Goal: Information Seeking & Learning: Learn about a topic

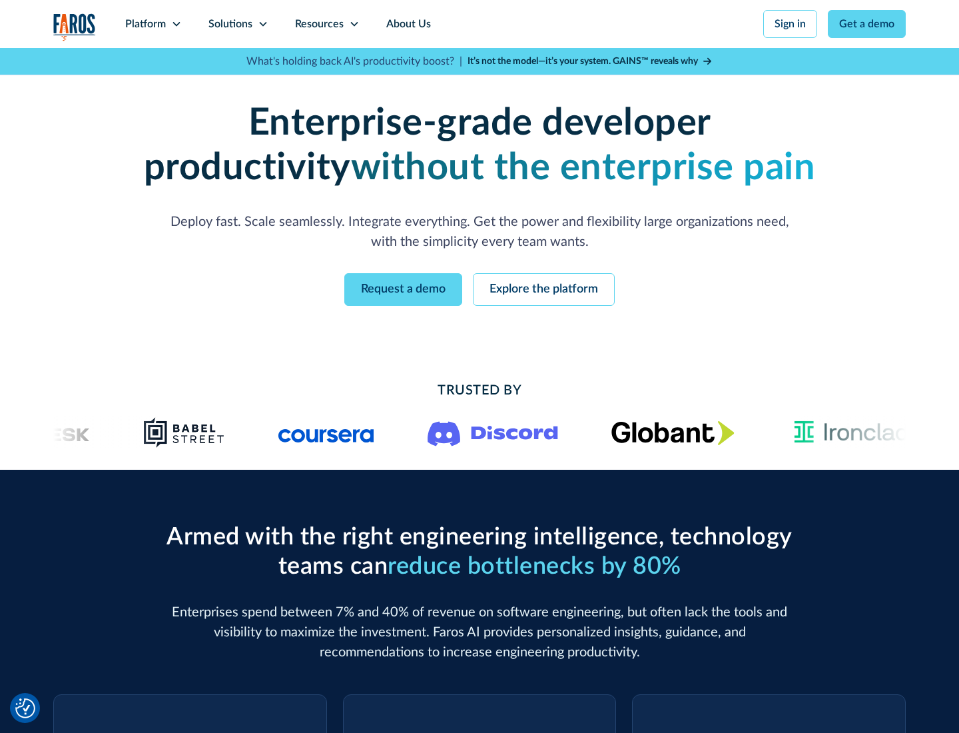
click at [176, 24] on icon at bounding box center [176, 24] width 11 height 11
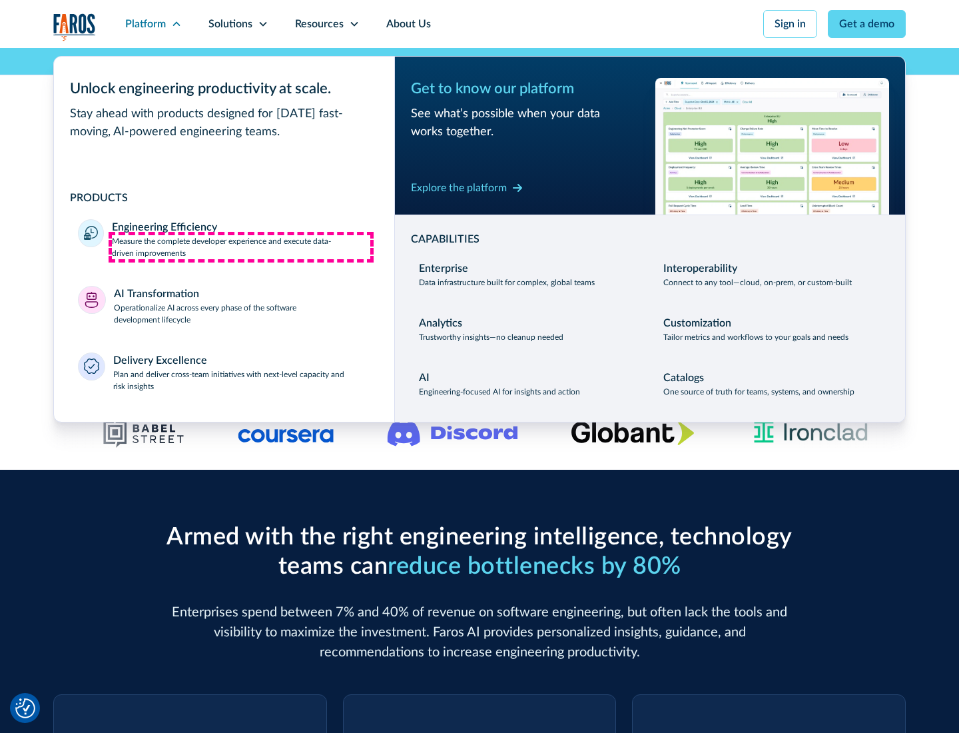
click at [241, 246] on p "Measure the complete developer experience and execute data-driven improvements" at bounding box center [241, 247] width 258 height 24
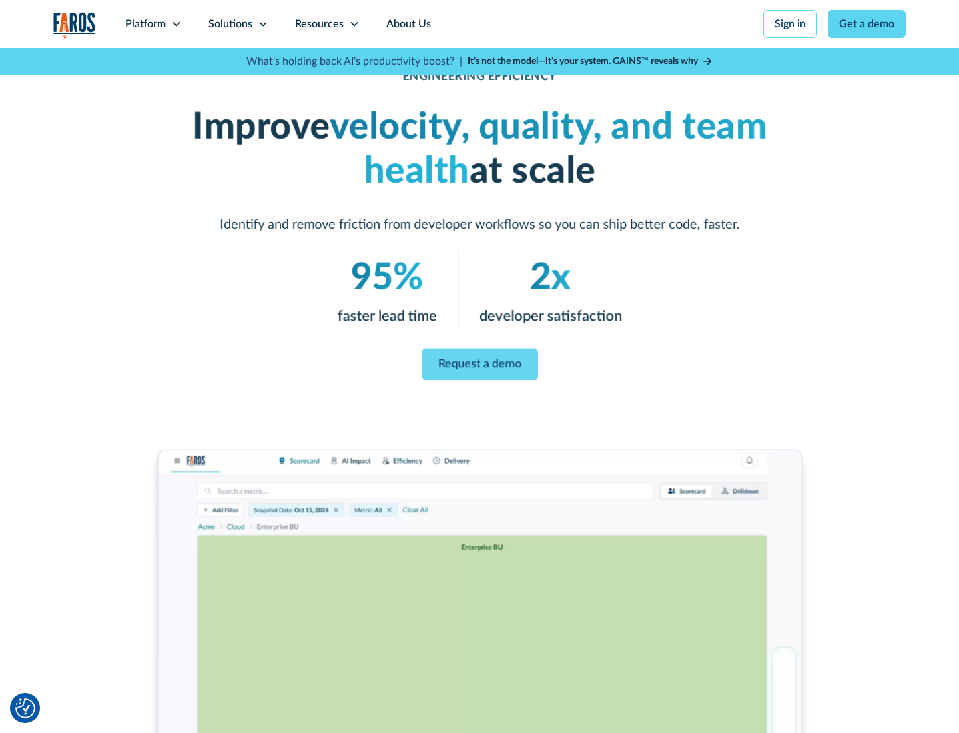
click at [480, 364] on link "Request a demo" at bounding box center [480, 364] width 117 height 32
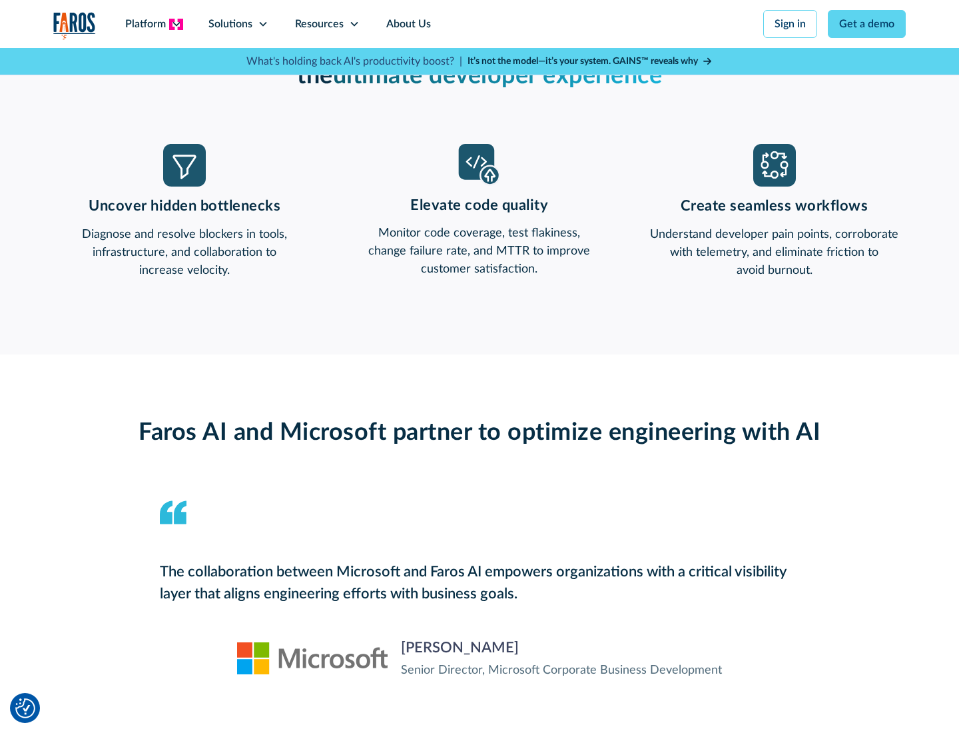
click at [176, 24] on icon at bounding box center [176, 24] width 11 height 11
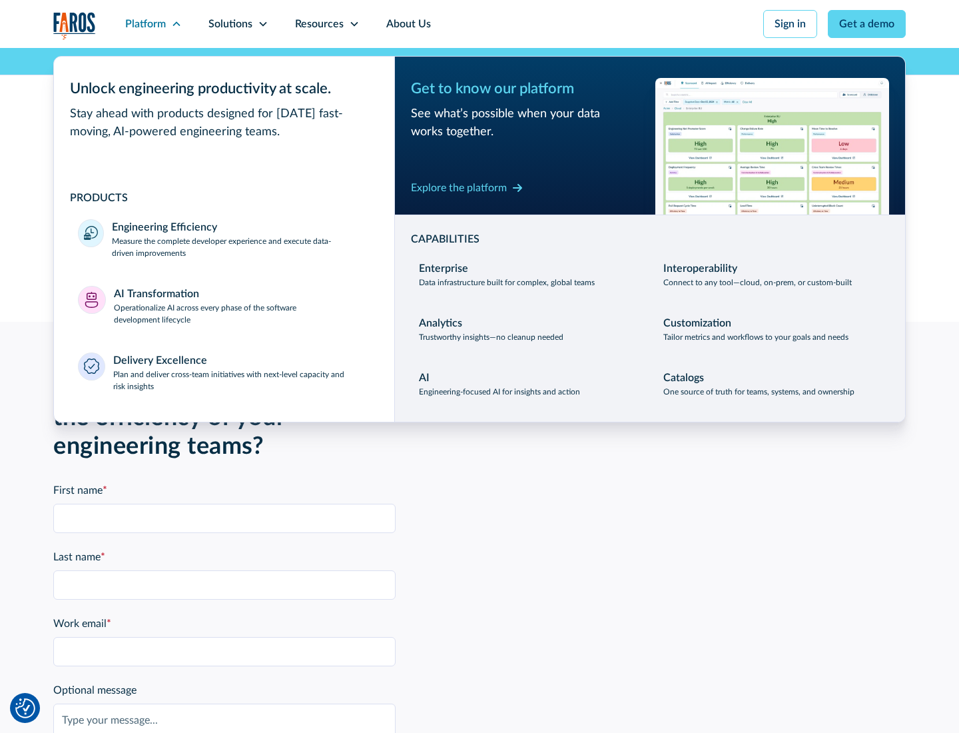
scroll to position [2922, 0]
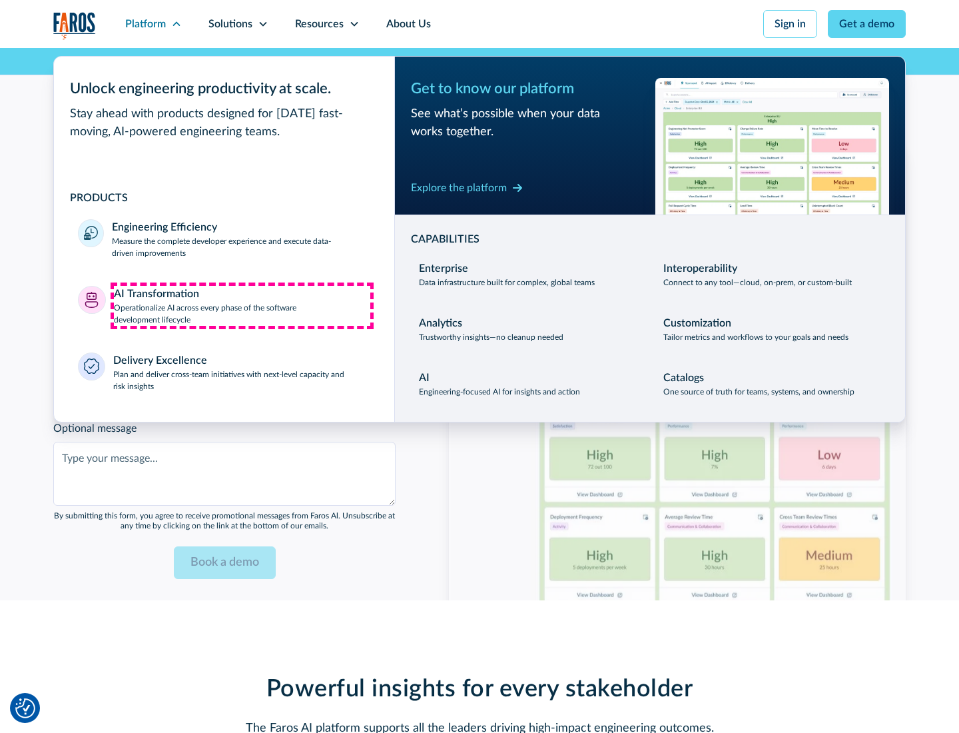
click at [242, 305] on p "Operationalize AI across every phase of the software development lifecycle" at bounding box center [242, 314] width 257 height 24
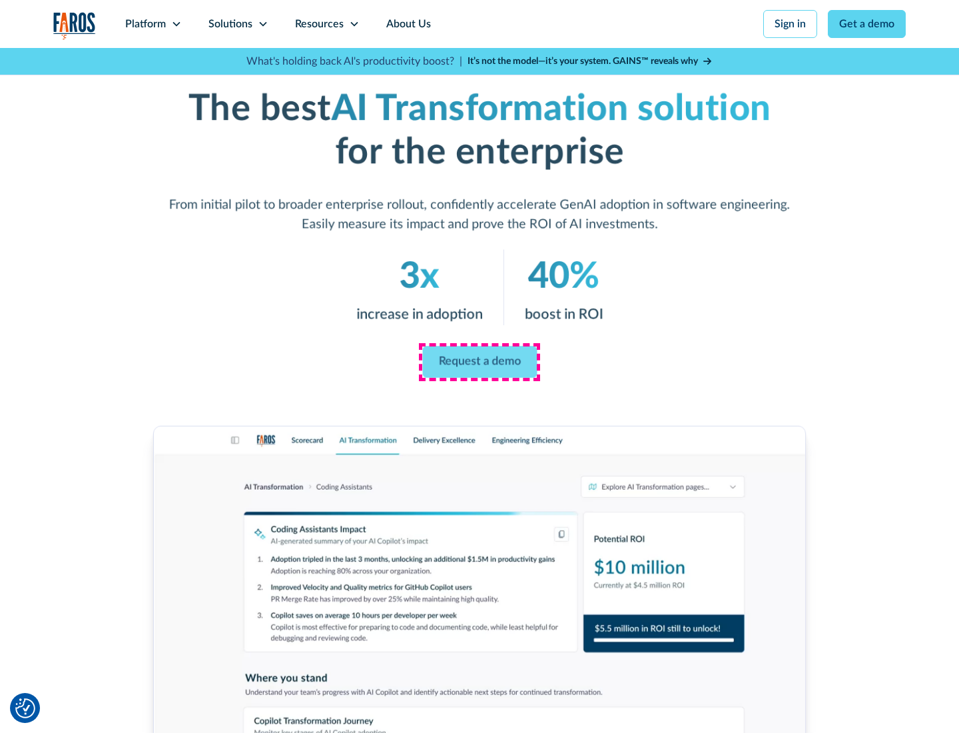
click at [480, 362] on link "Request a demo" at bounding box center [479, 362] width 115 height 32
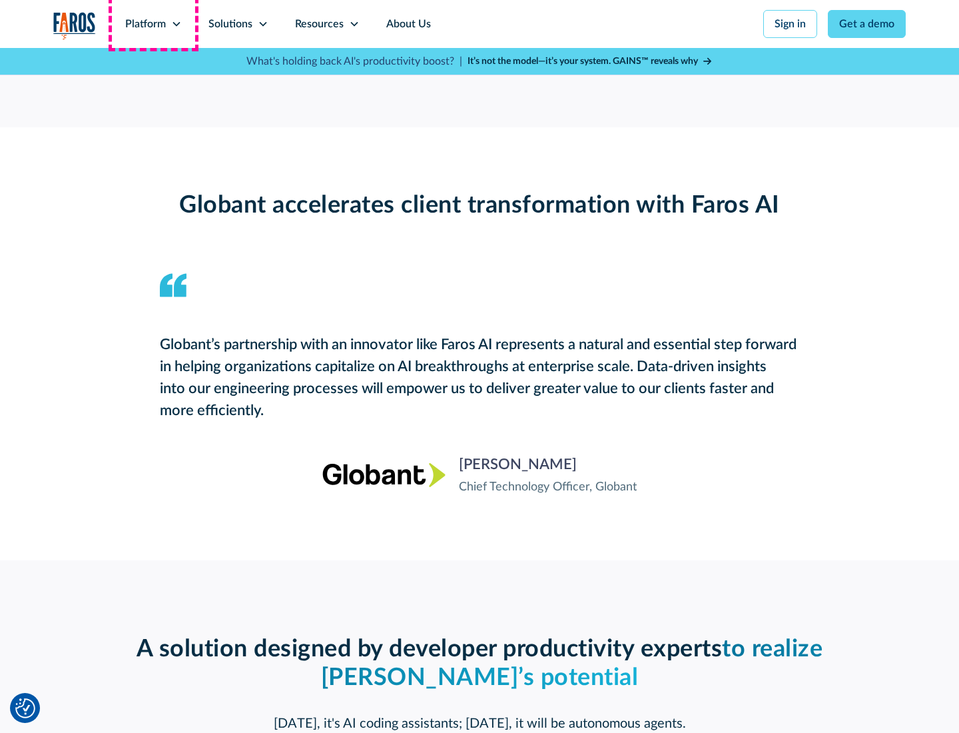
click at [153, 24] on div "Platform" at bounding box center [145, 24] width 41 height 16
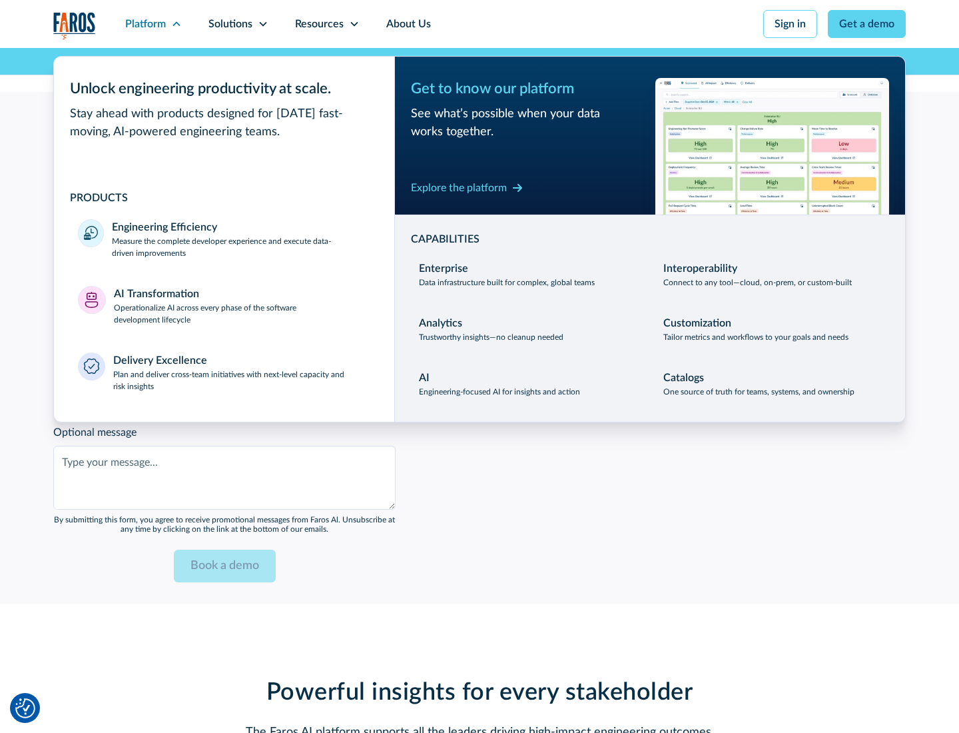
click at [459, 187] on div "Explore the platform" at bounding box center [459, 188] width 96 height 16
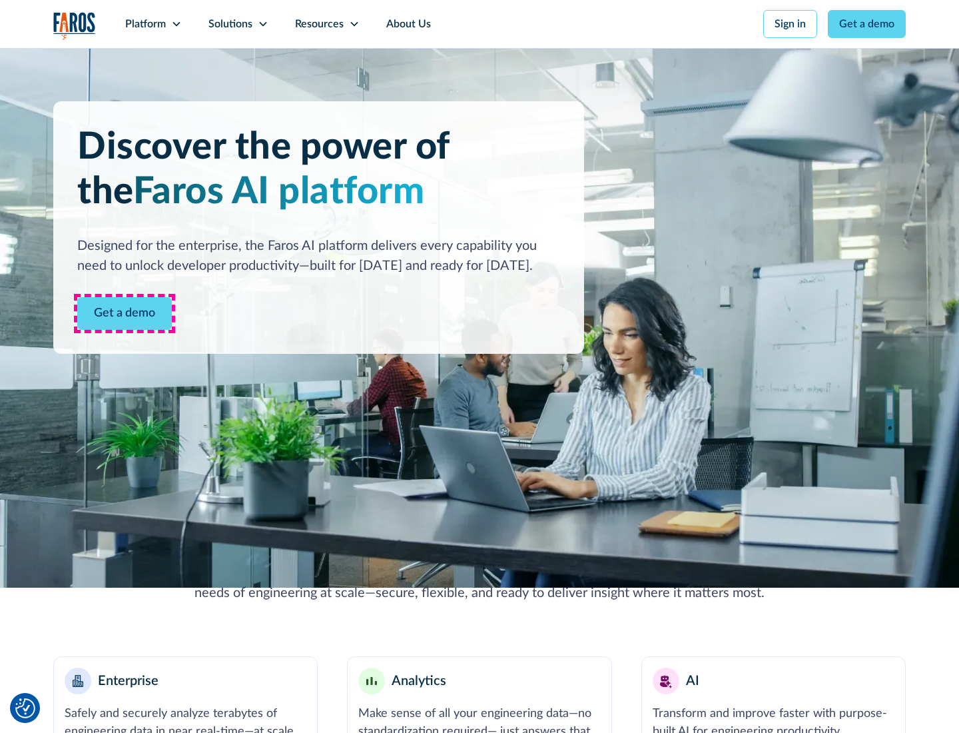
click at [125, 313] on link "Get a demo" at bounding box center [124, 313] width 95 height 33
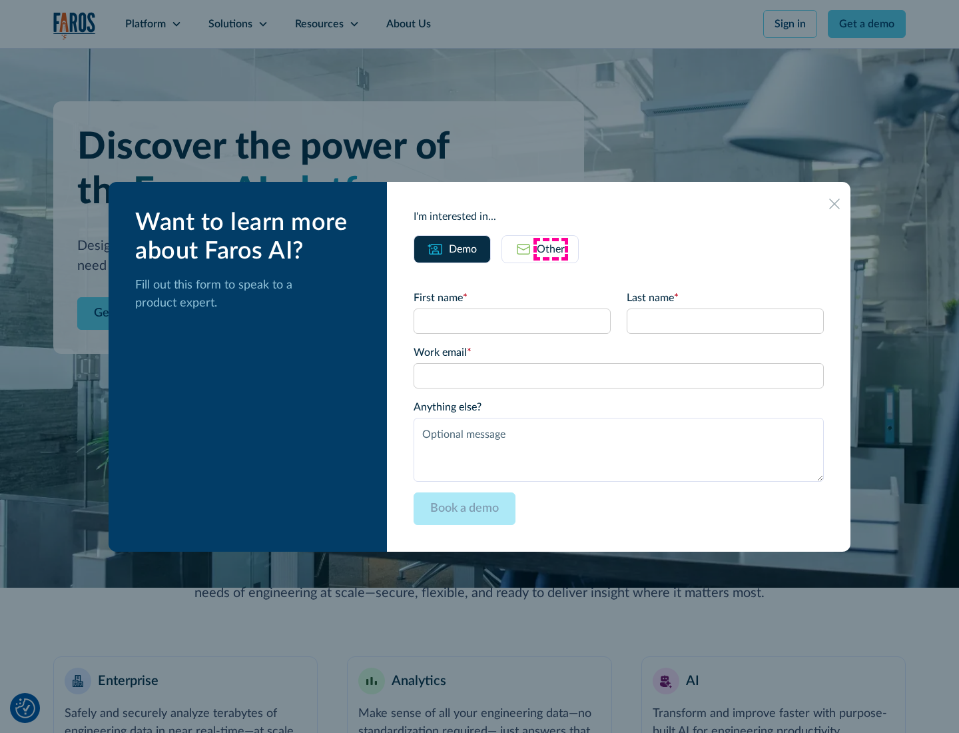
click at [551, 248] on div "Other" at bounding box center [551, 249] width 28 height 16
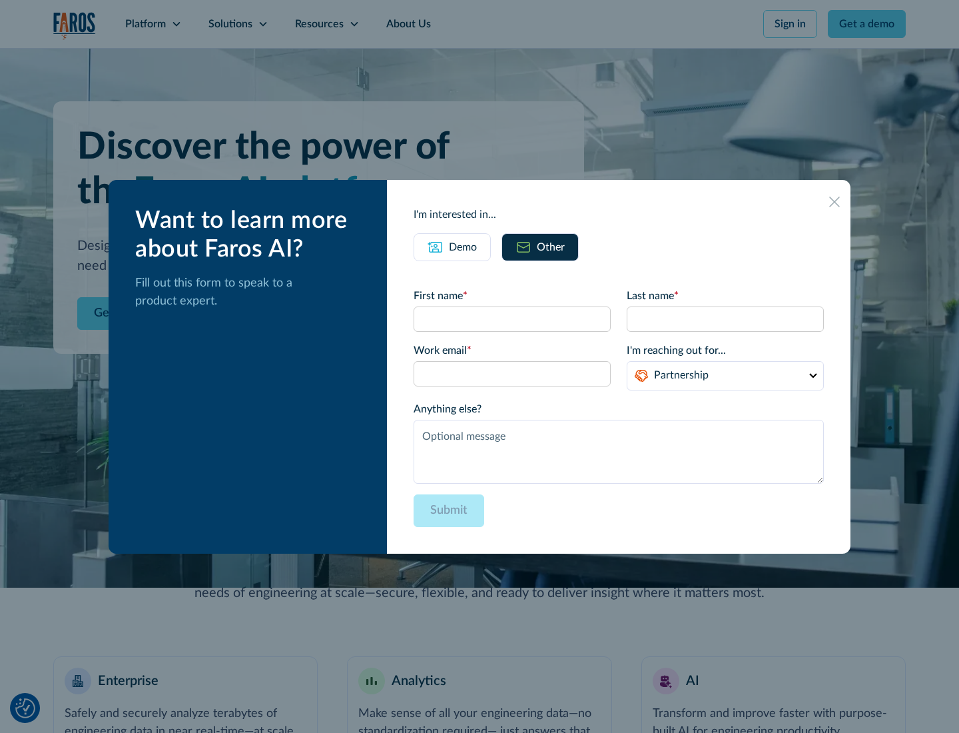
click at [463, 246] on div "Demo" at bounding box center [463, 247] width 28 height 16
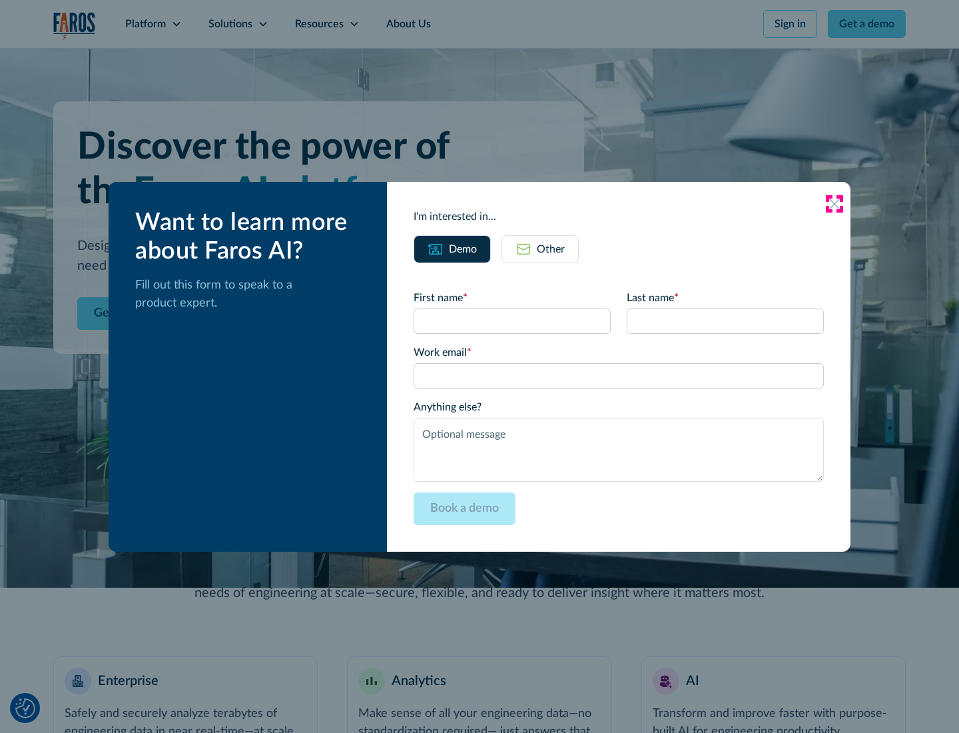
click at [835, 203] on icon at bounding box center [834, 204] width 11 height 11
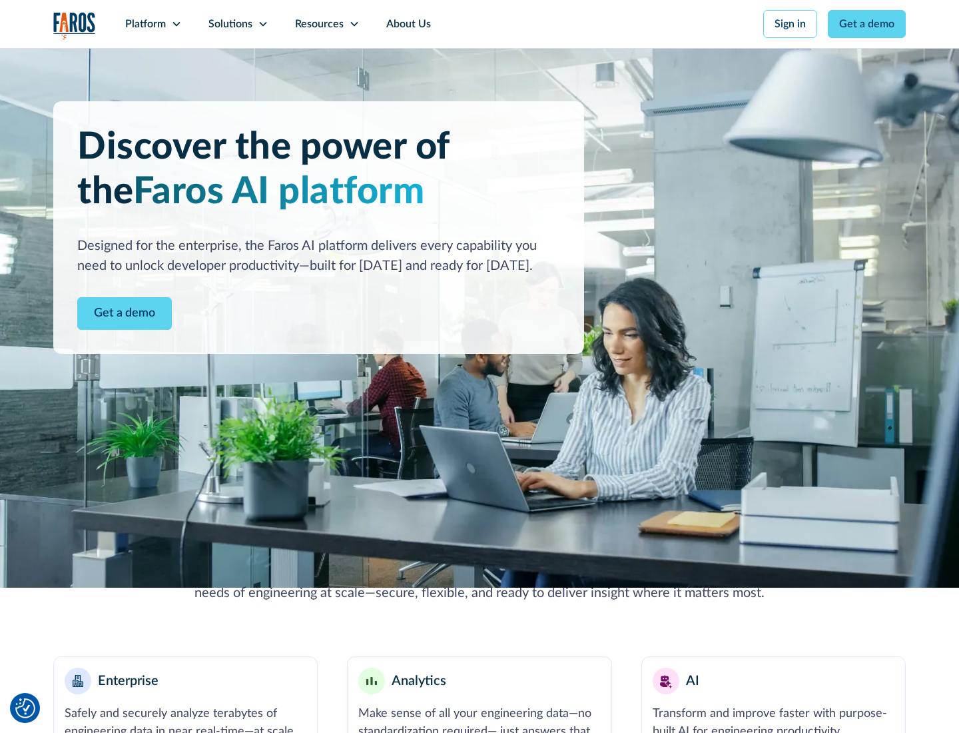
click at [176, 24] on icon at bounding box center [176, 24] width 11 height 11
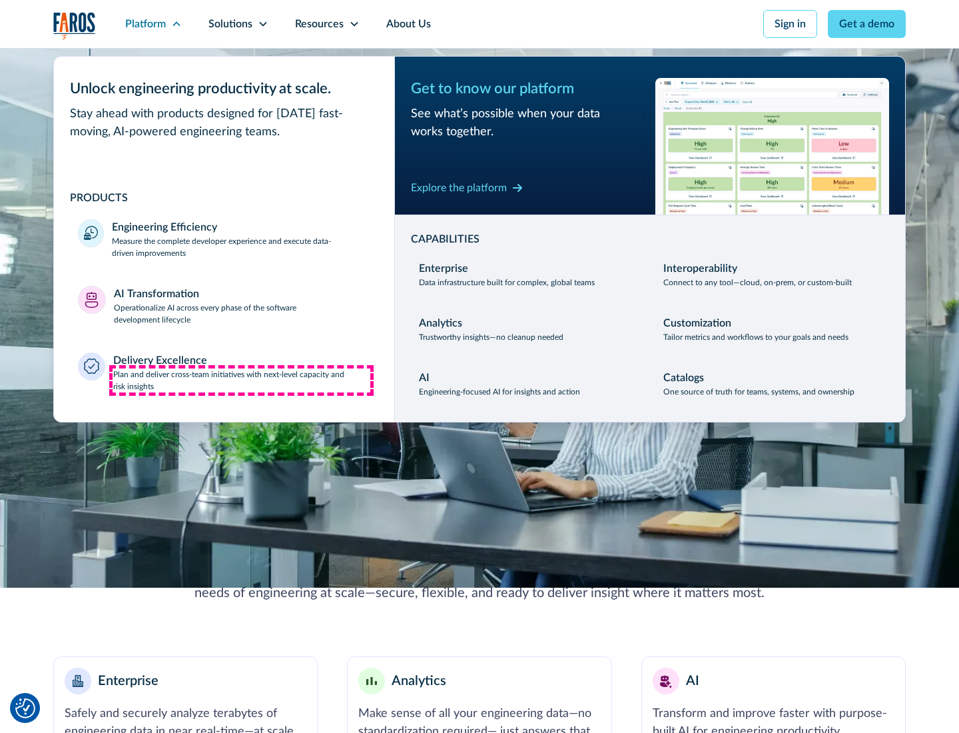
click at [241, 380] on p "Plan and deliver cross-team initiatives with next-level capacity and risk insig…" at bounding box center [242, 380] width 258 height 24
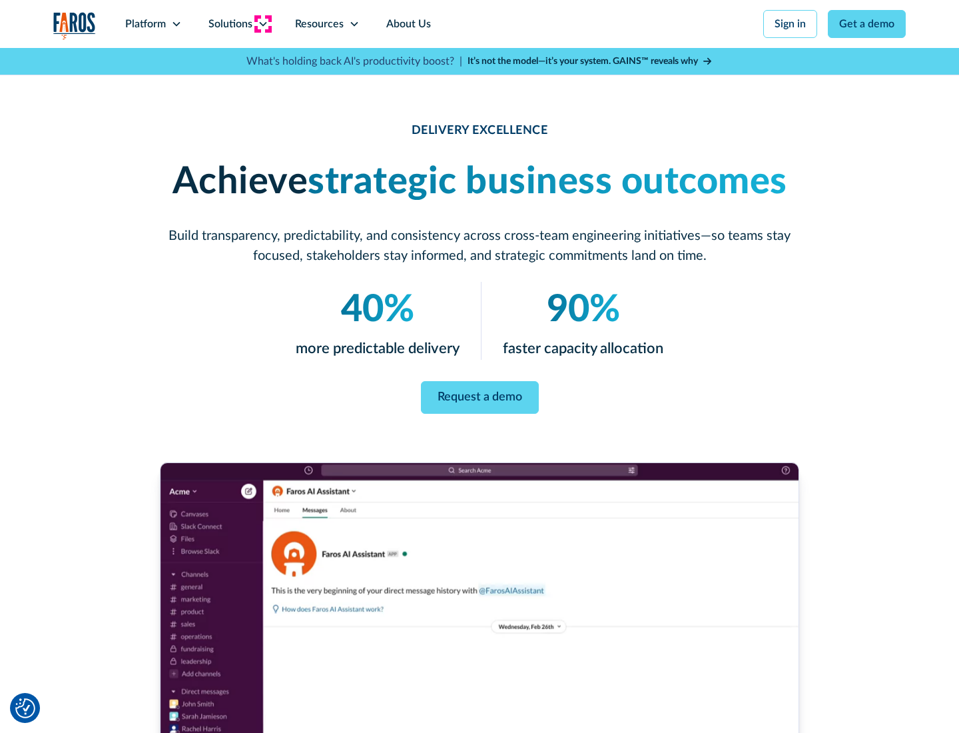
click at [262, 24] on icon at bounding box center [263, 24] width 11 height 11
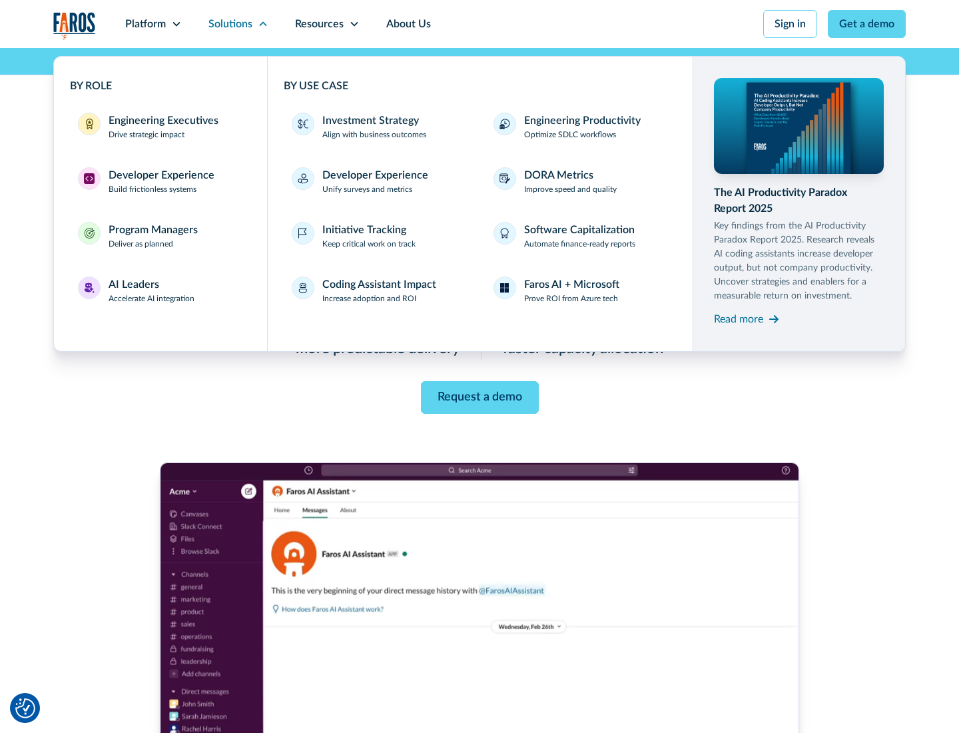
click at [160, 127] on div "Engineering Executives" at bounding box center [164, 121] width 110 height 16
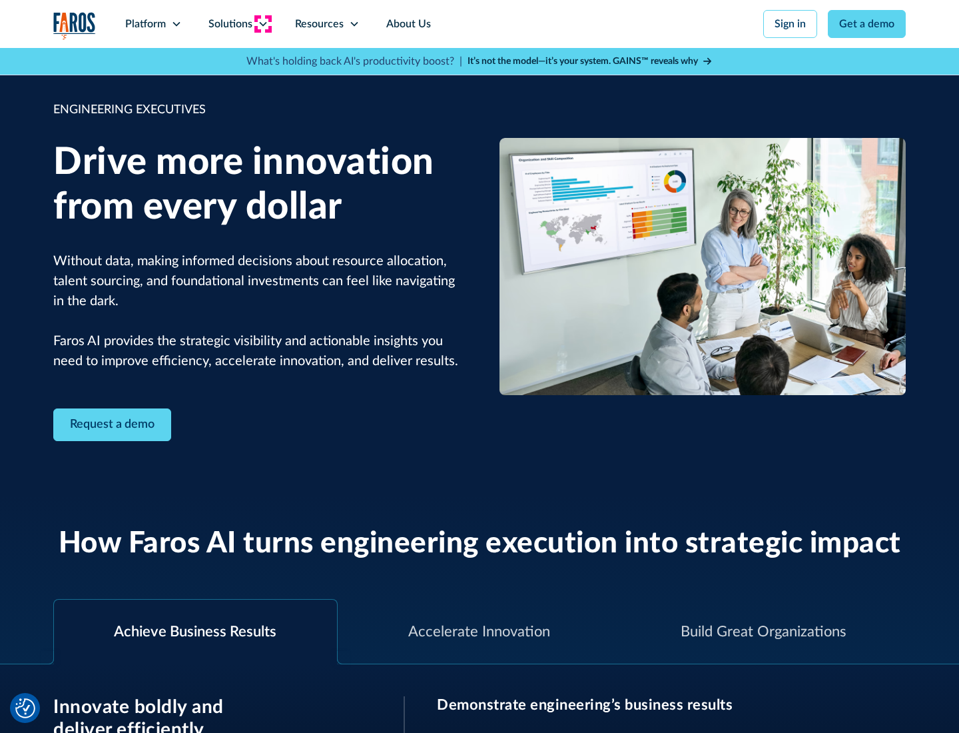
click at [262, 24] on icon at bounding box center [263, 24] width 11 height 11
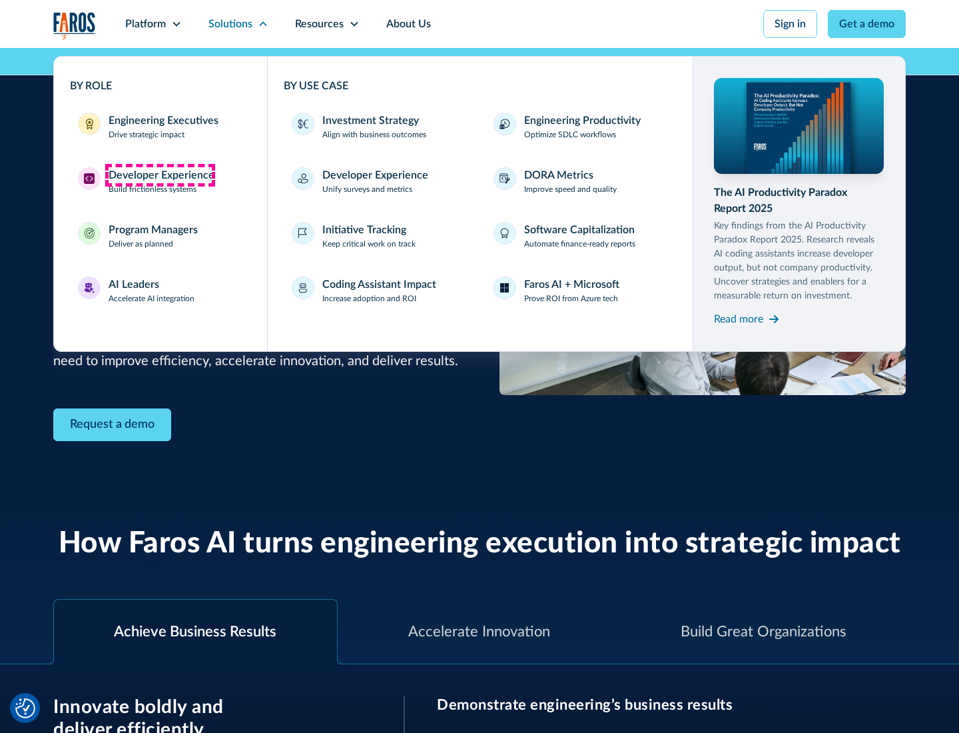
click at [160, 175] on div "Developer Experience" at bounding box center [162, 175] width 106 height 16
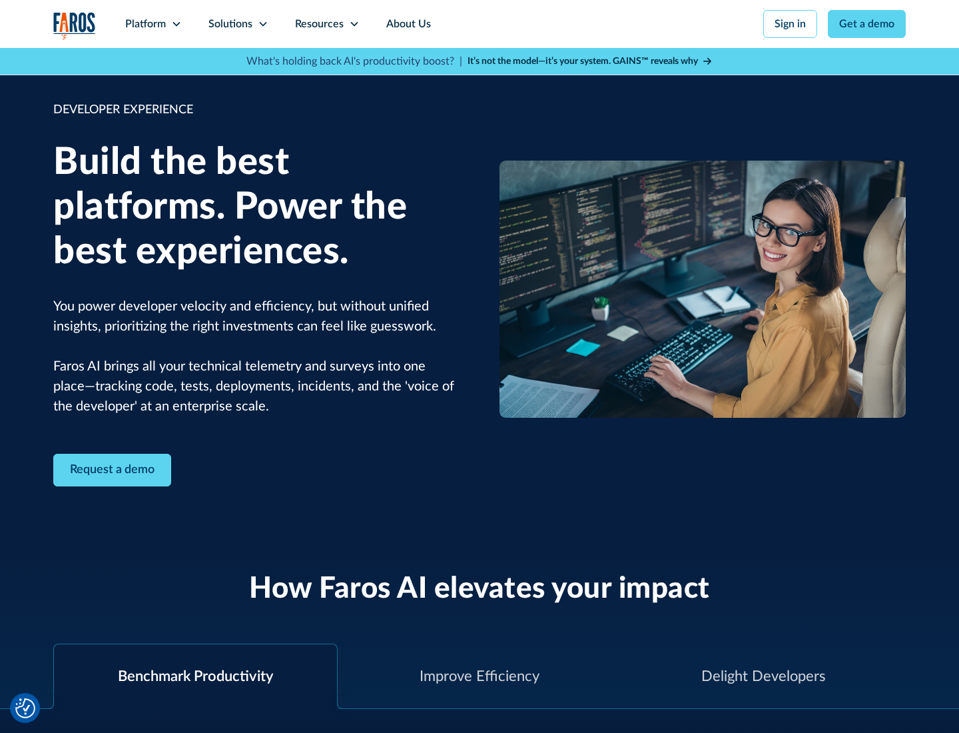
click at [238, 24] on div "Solutions" at bounding box center [230, 24] width 44 height 16
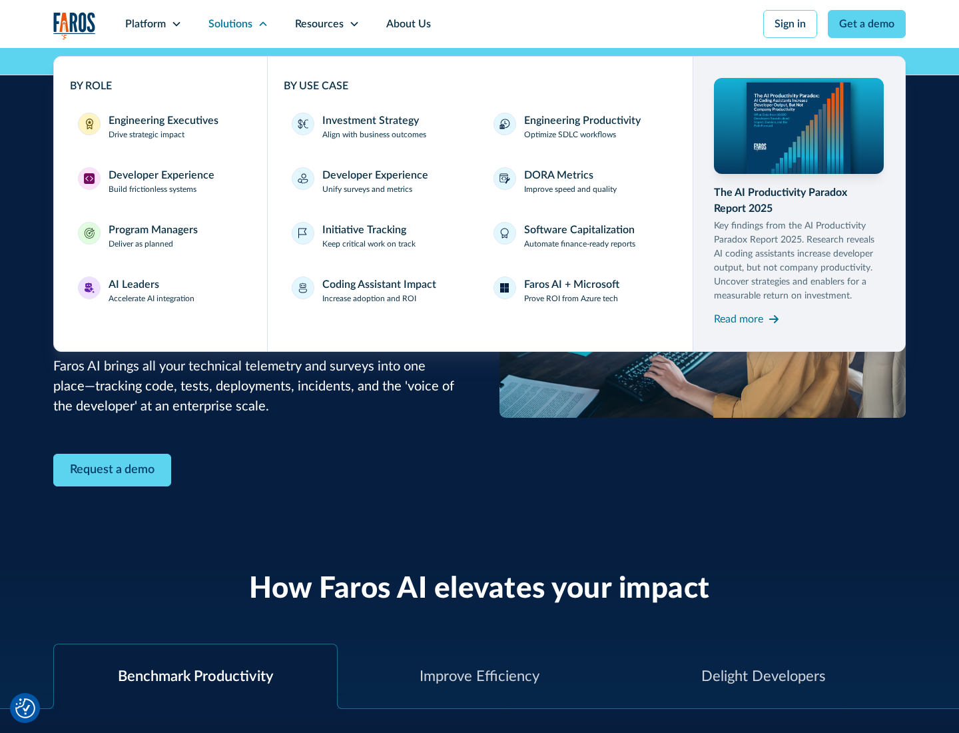
click at [153, 236] on div "Program Managers" at bounding box center [153, 230] width 89 height 16
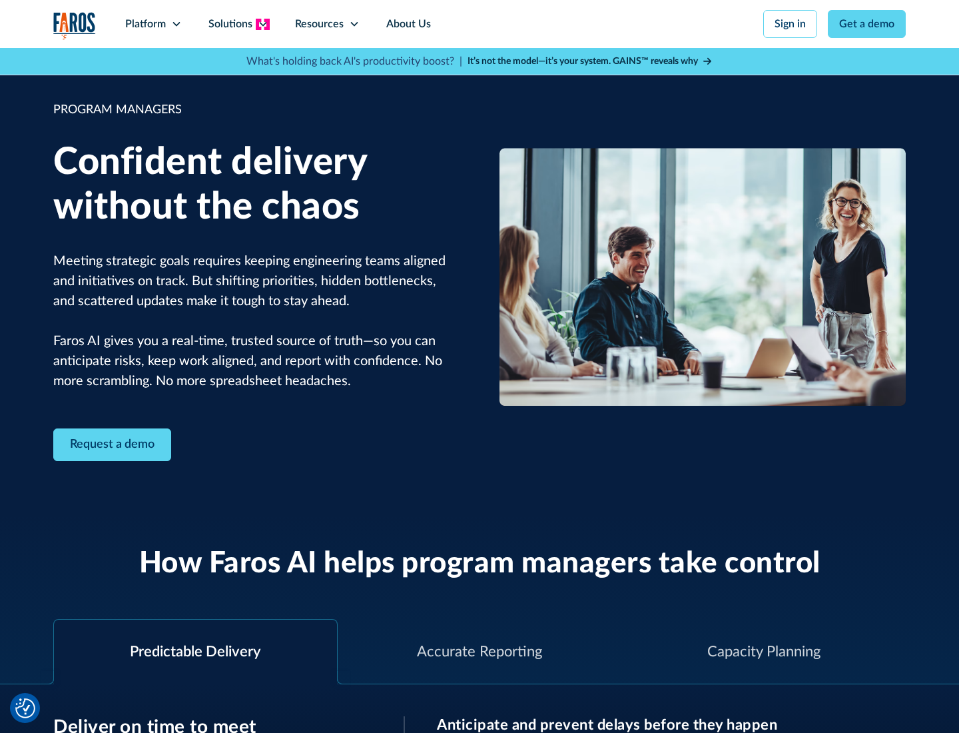
click at [262, 24] on icon at bounding box center [263, 24] width 11 height 11
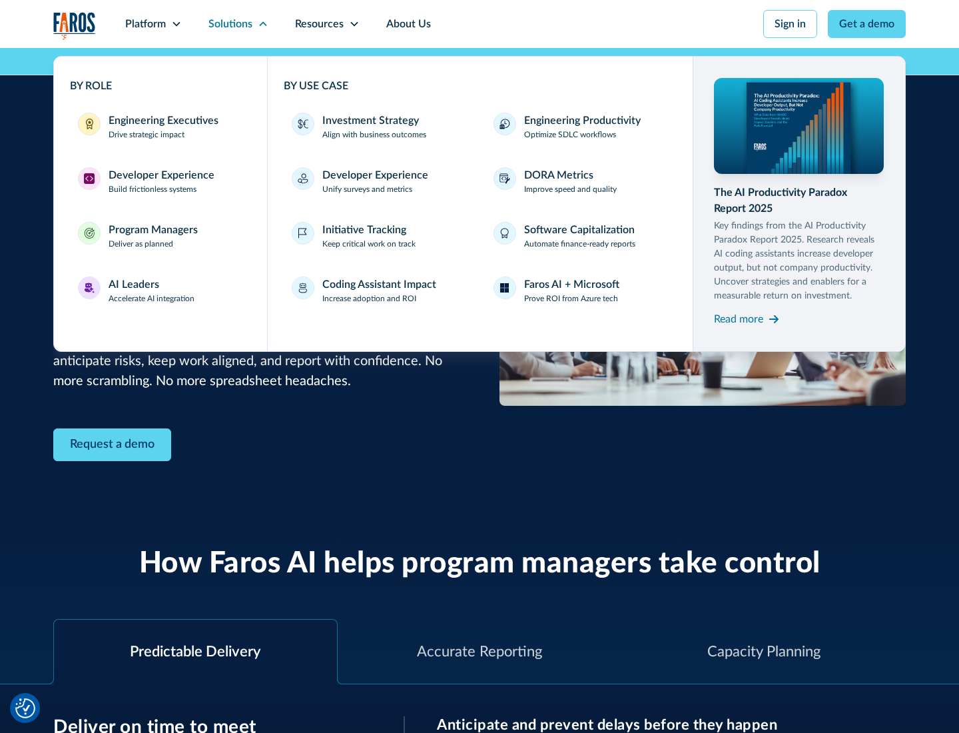
click at [152, 290] on div "AI Leaders" at bounding box center [134, 284] width 51 height 16
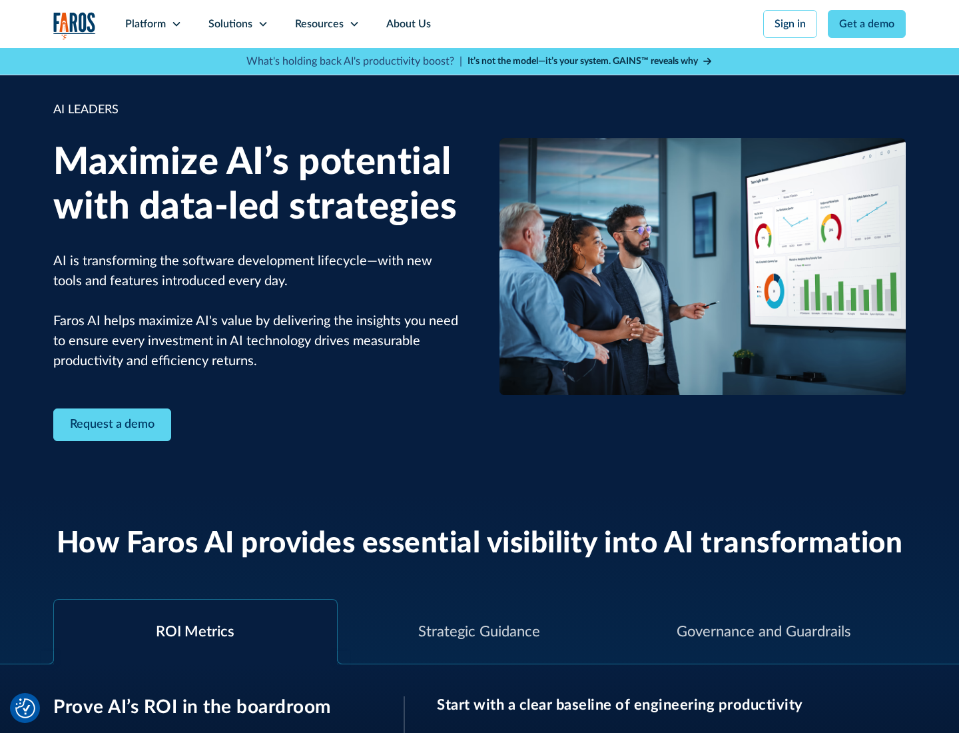
click at [262, 24] on icon at bounding box center [263, 24] width 11 height 11
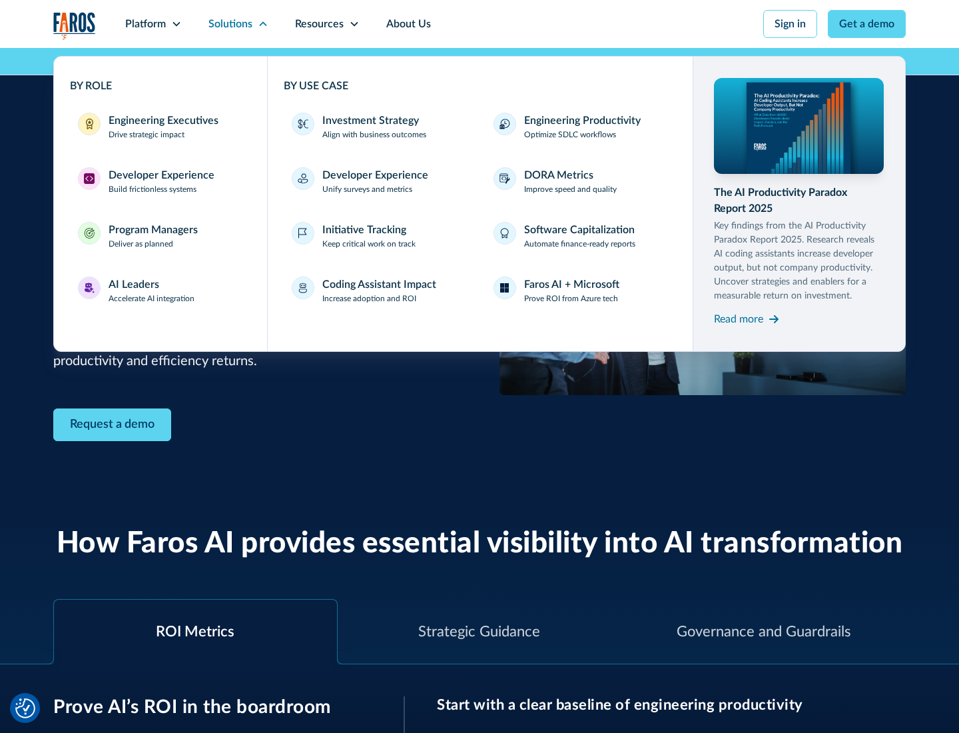
click at [369, 121] on div "Investment Strategy" at bounding box center [370, 121] width 97 height 16
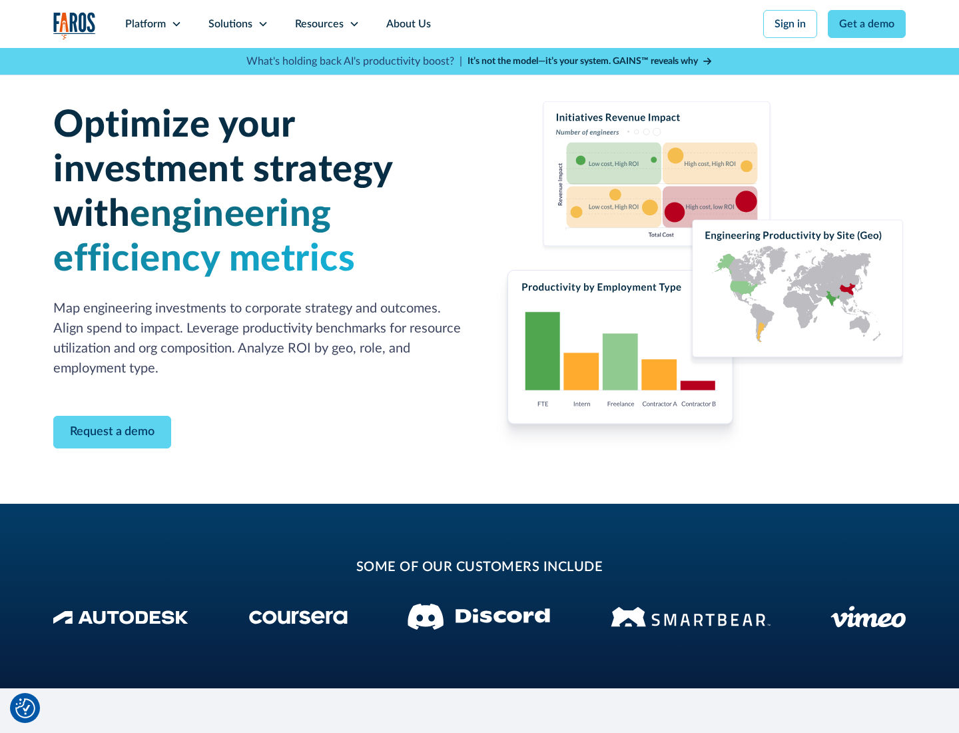
click at [262, 24] on icon at bounding box center [263, 24] width 11 height 11
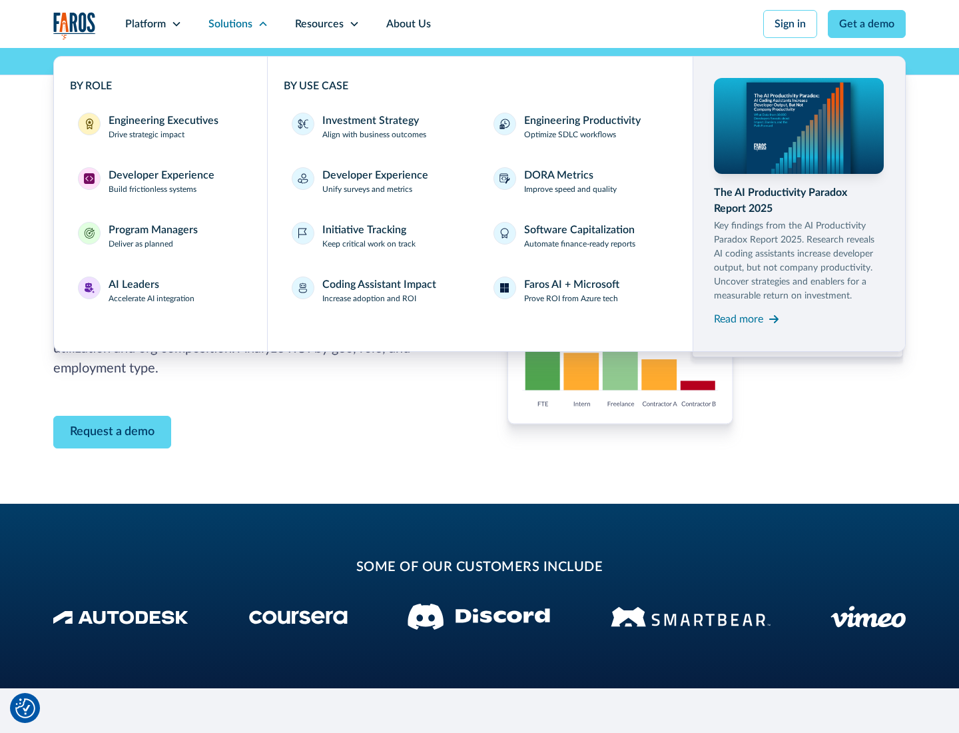
click at [571, 298] on p "Prove ROI from Azure tech" at bounding box center [571, 298] width 94 height 12
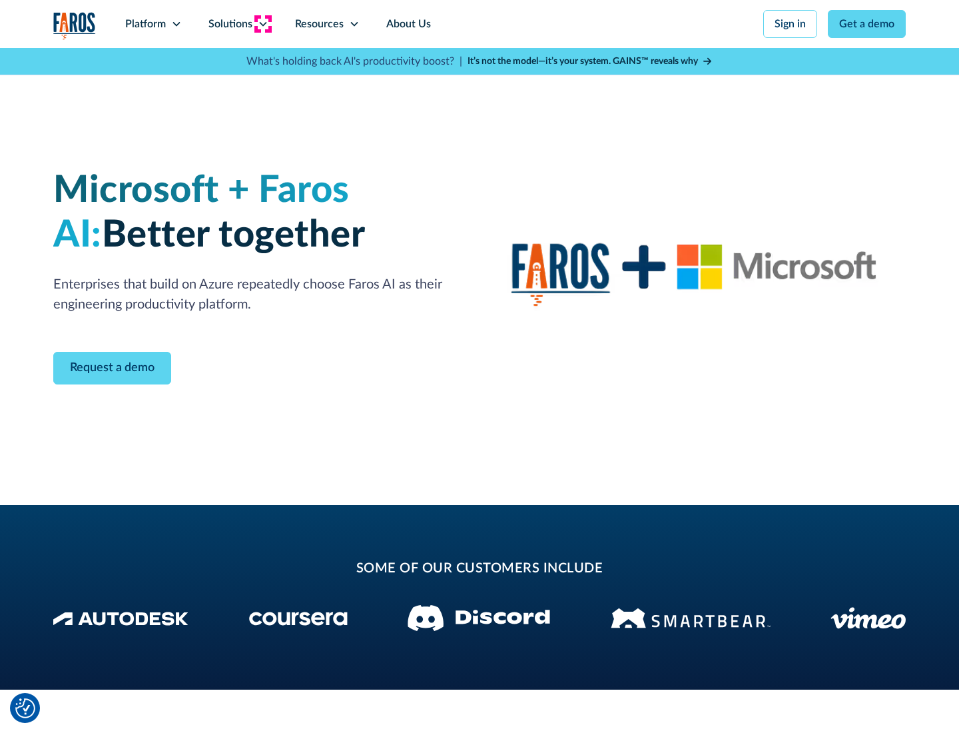
click at [262, 24] on icon at bounding box center [263, 24] width 11 height 11
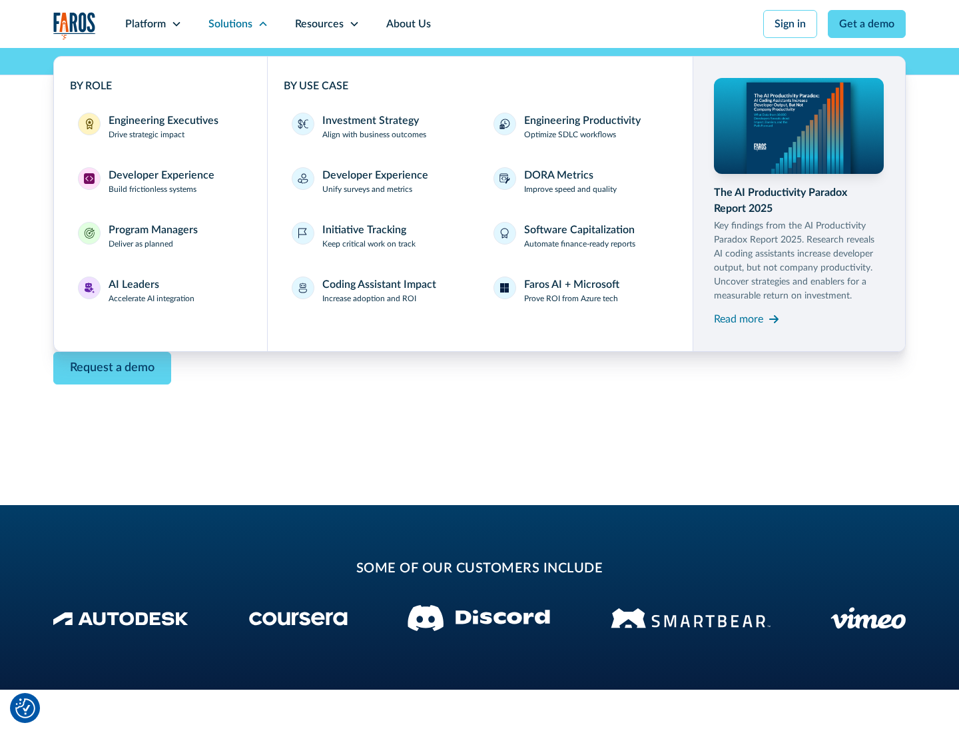
click at [739, 318] on div "Read more" at bounding box center [738, 319] width 49 height 16
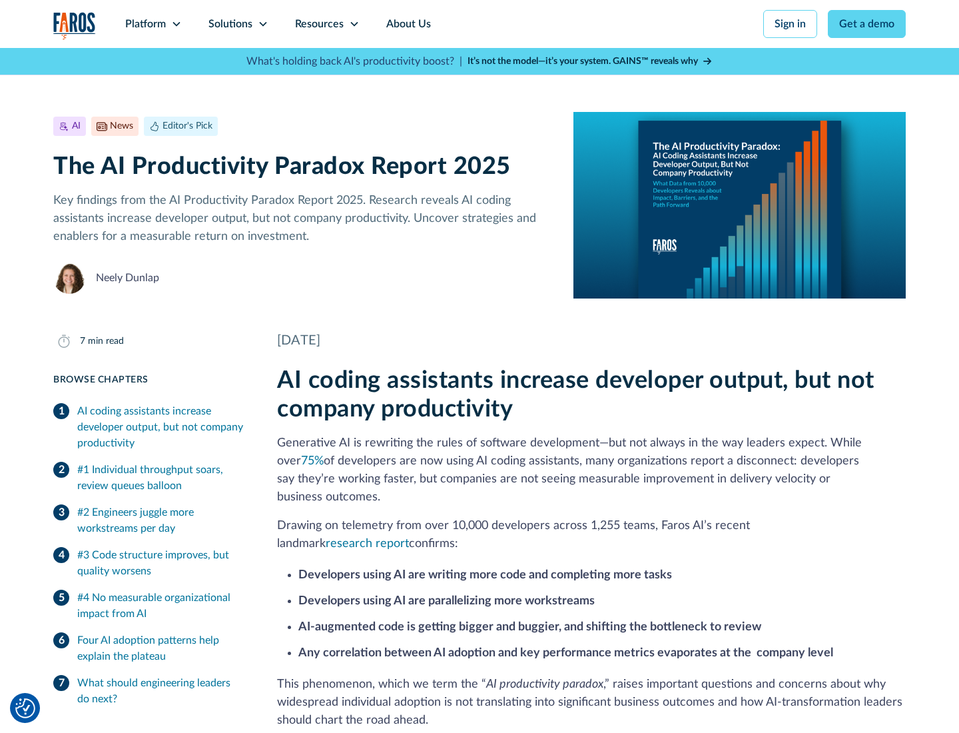
click at [353, 24] on icon at bounding box center [354, 24] width 11 height 11
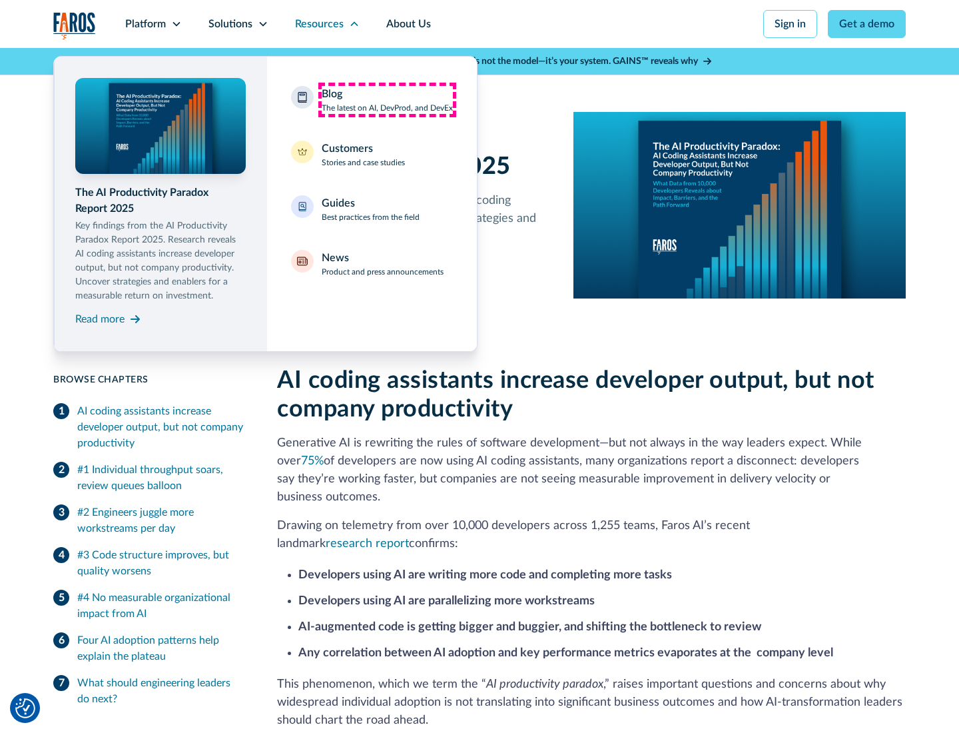
click at [387, 100] on div "Blog The latest on AI, DevProd, and DevEx" at bounding box center [387, 100] width 131 height 28
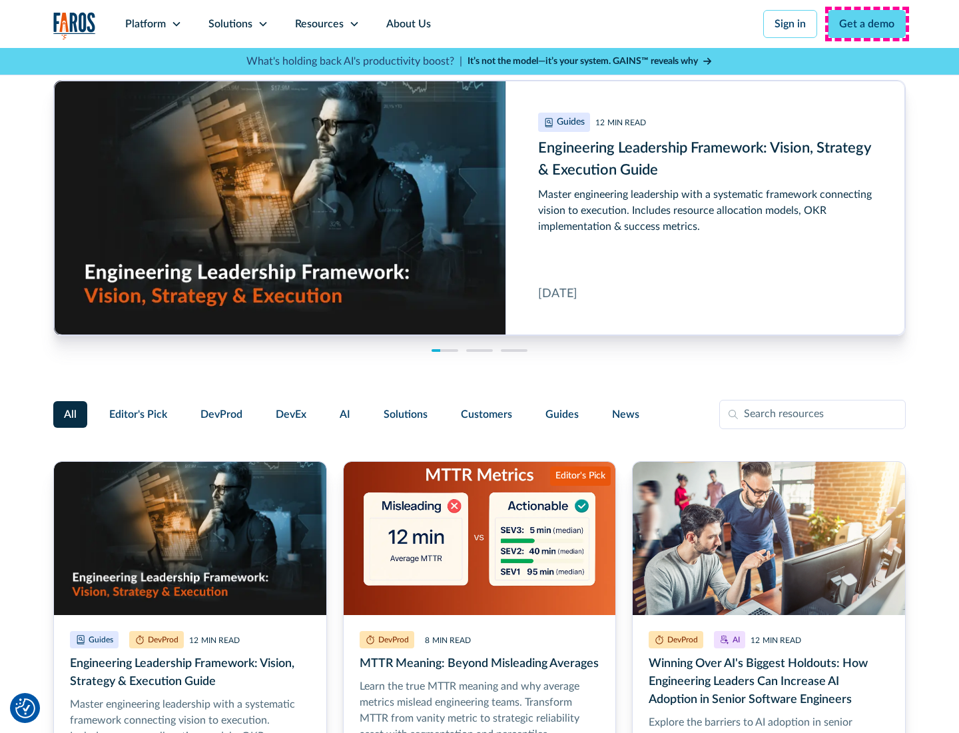
click at [867, 24] on link "Get a demo" at bounding box center [867, 24] width 78 height 28
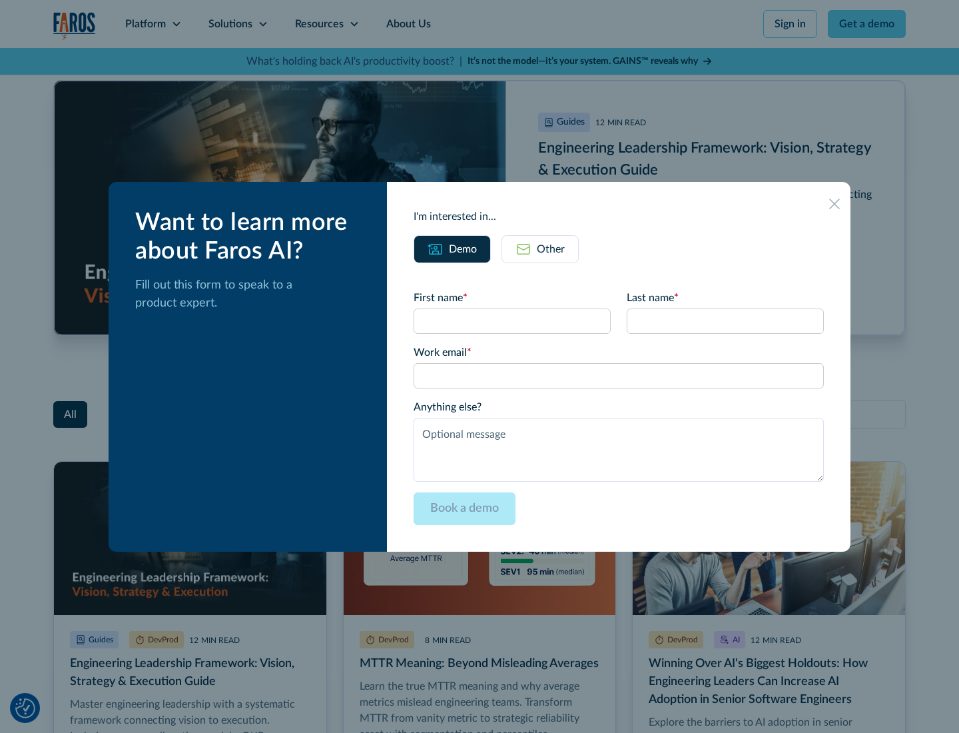
click at [540, 248] on div "Other" at bounding box center [551, 249] width 28 height 16
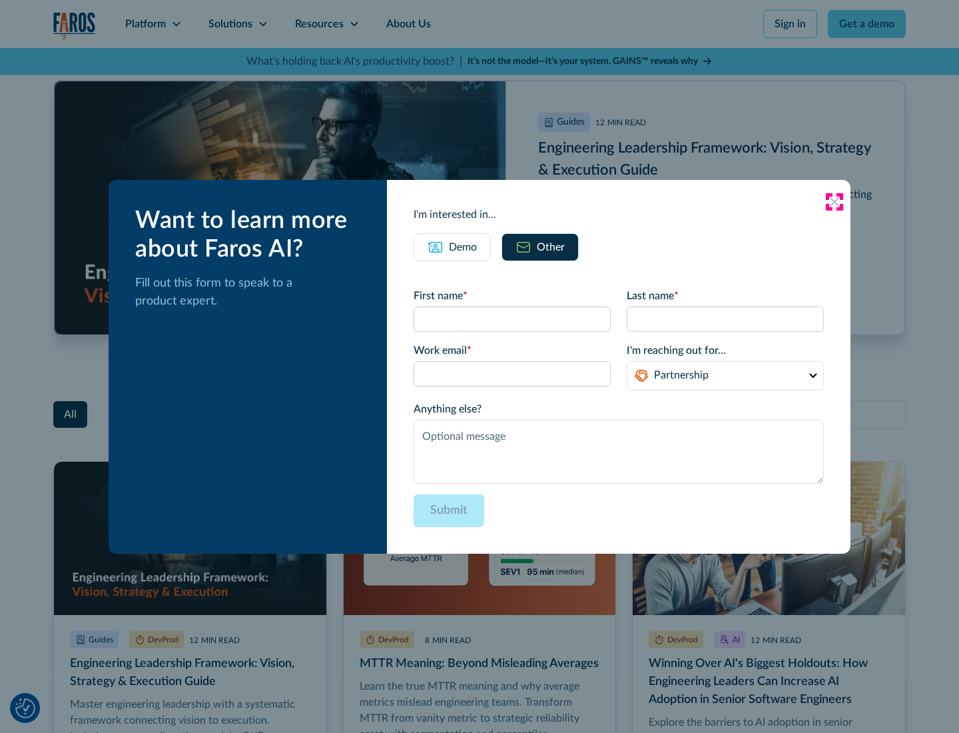
click at [835, 201] on icon at bounding box center [834, 202] width 11 height 11
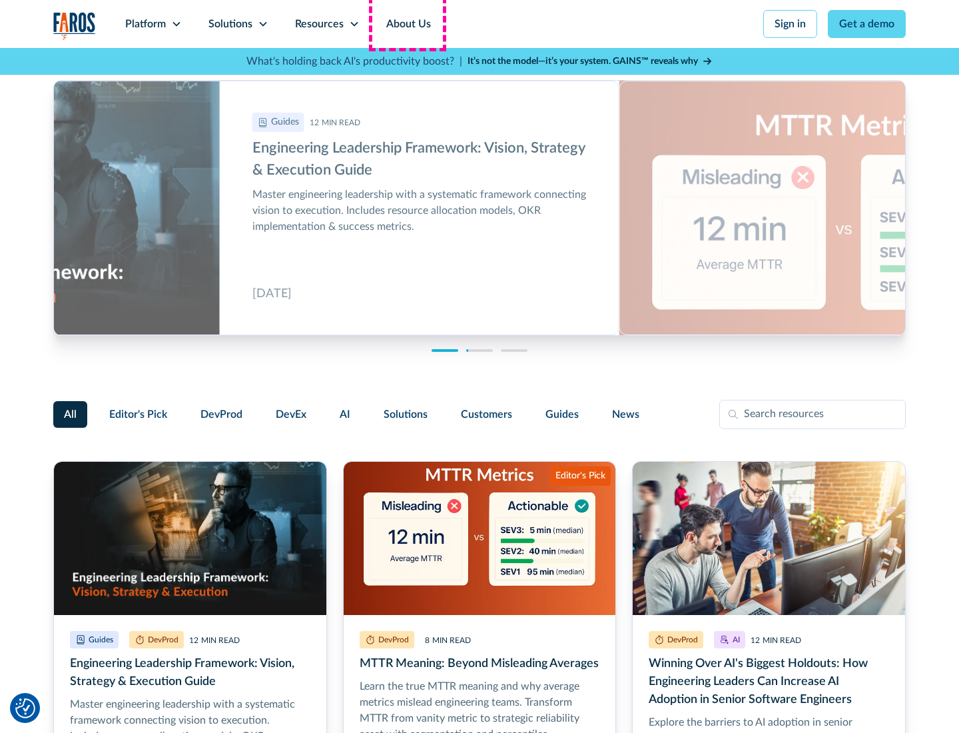
click at [407, 24] on link "About Us" at bounding box center [408, 24] width 71 height 48
